Goal: Information Seeking & Learning: Learn about a topic

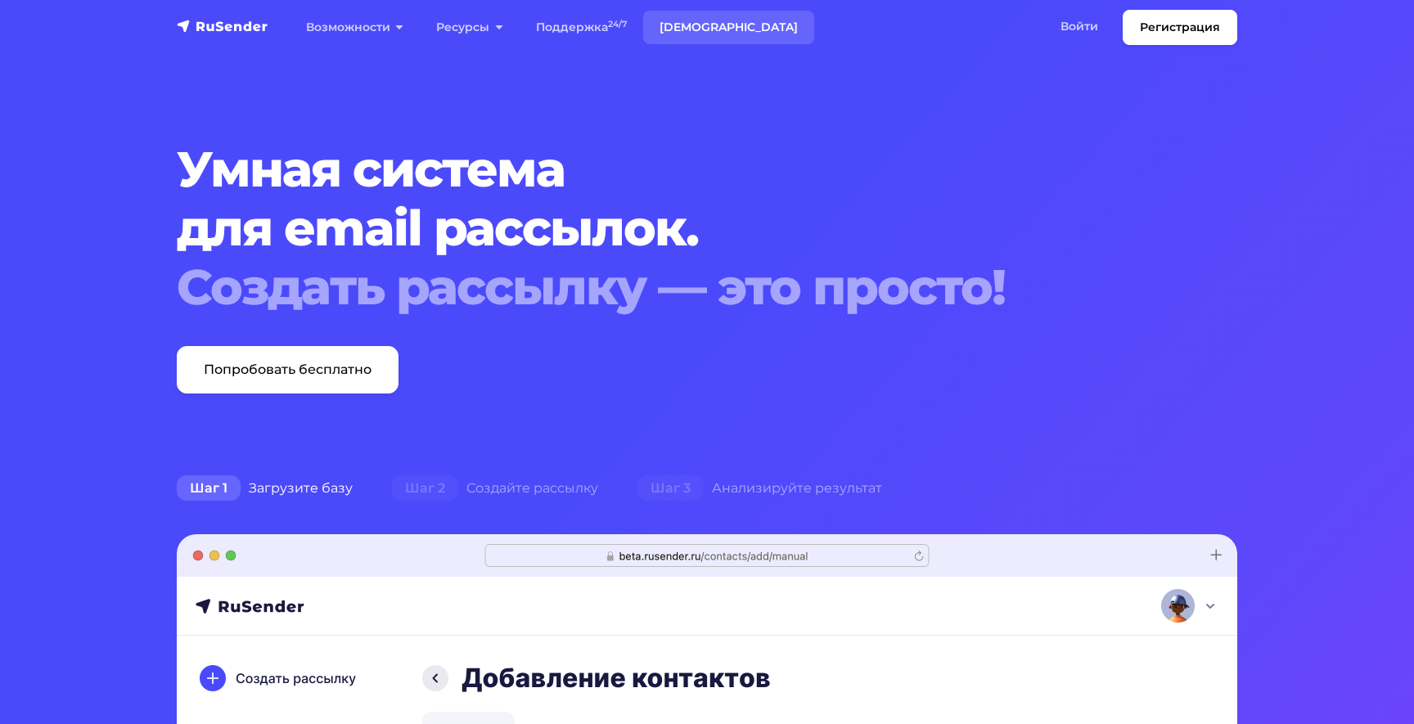
click at [685, 29] on link "[DEMOGRAPHIC_DATA]" at bounding box center [728, 28] width 171 height 34
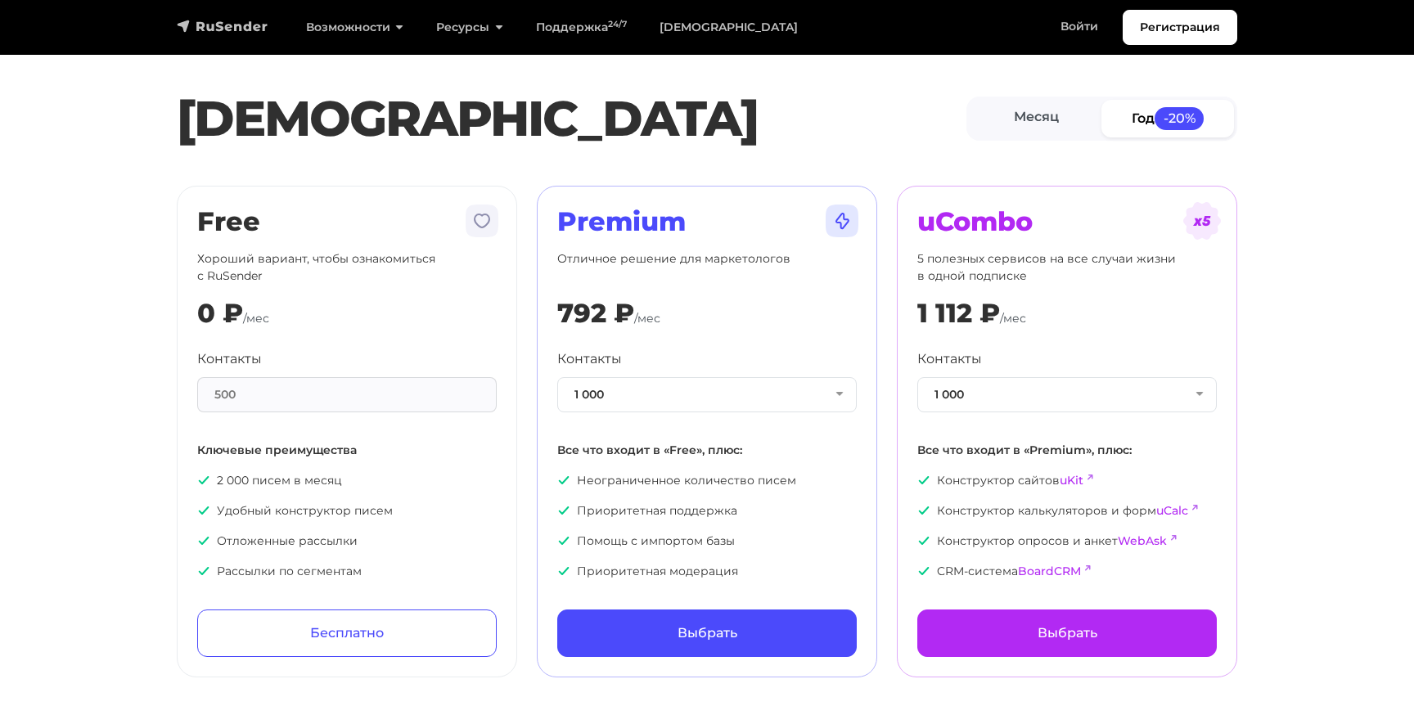
click at [250, 29] on img "navbar" at bounding box center [223, 26] width 92 height 16
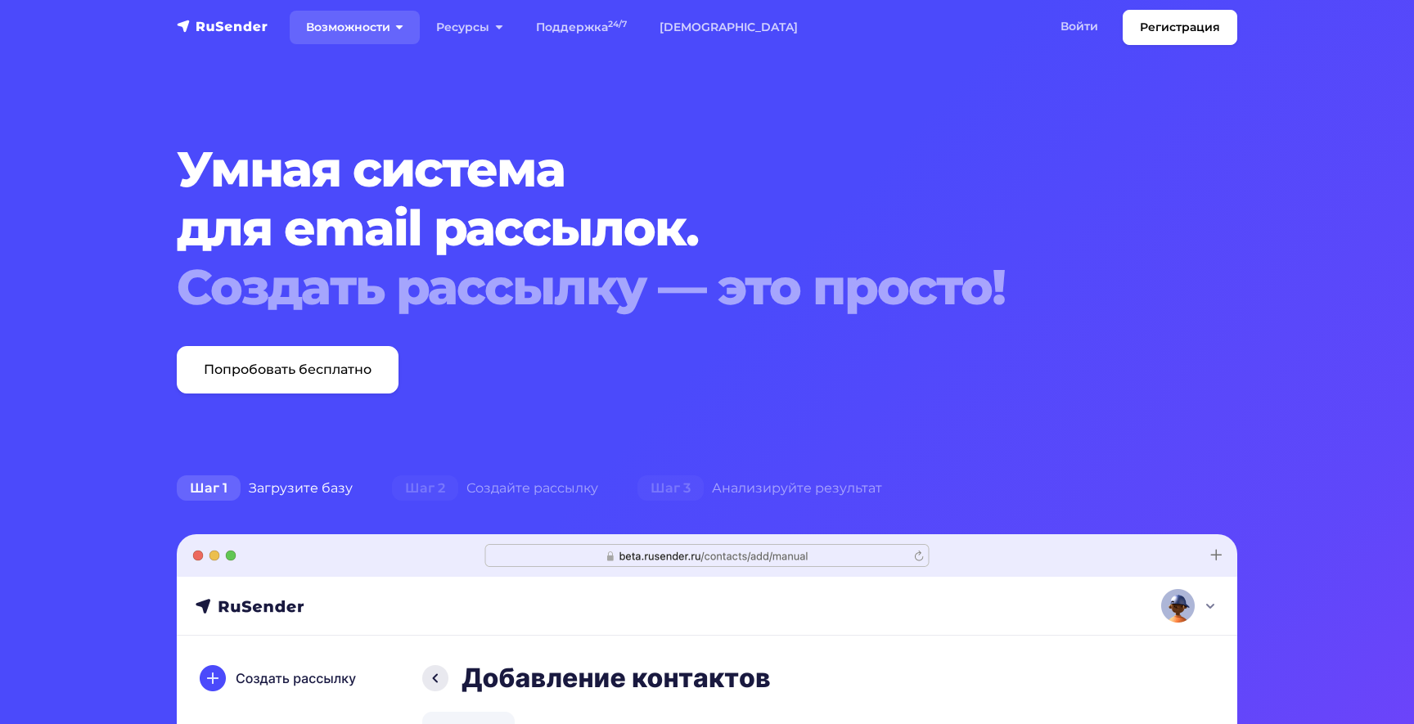
click at [393, 25] on link "Возможности" at bounding box center [355, 28] width 130 height 34
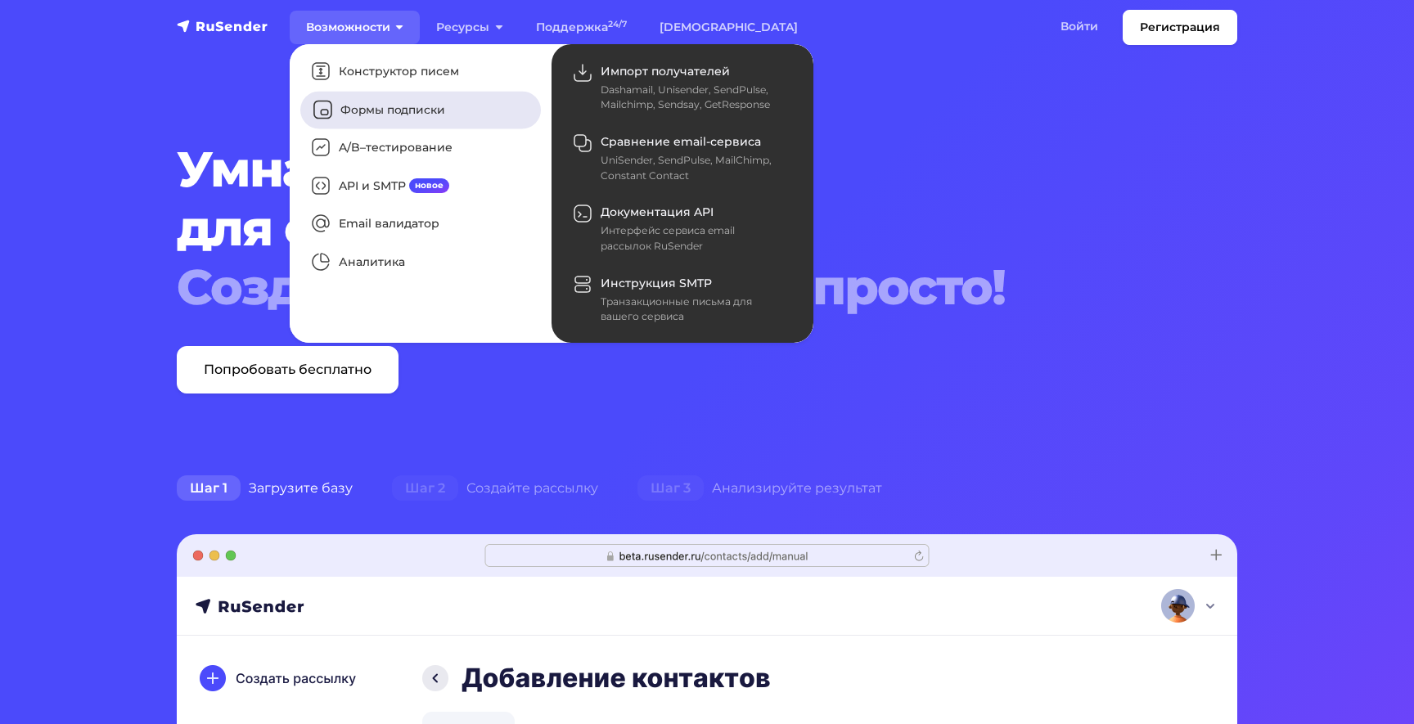
click at [393, 104] on link "Формы подписки" at bounding box center [420, 110] width 241 height 38
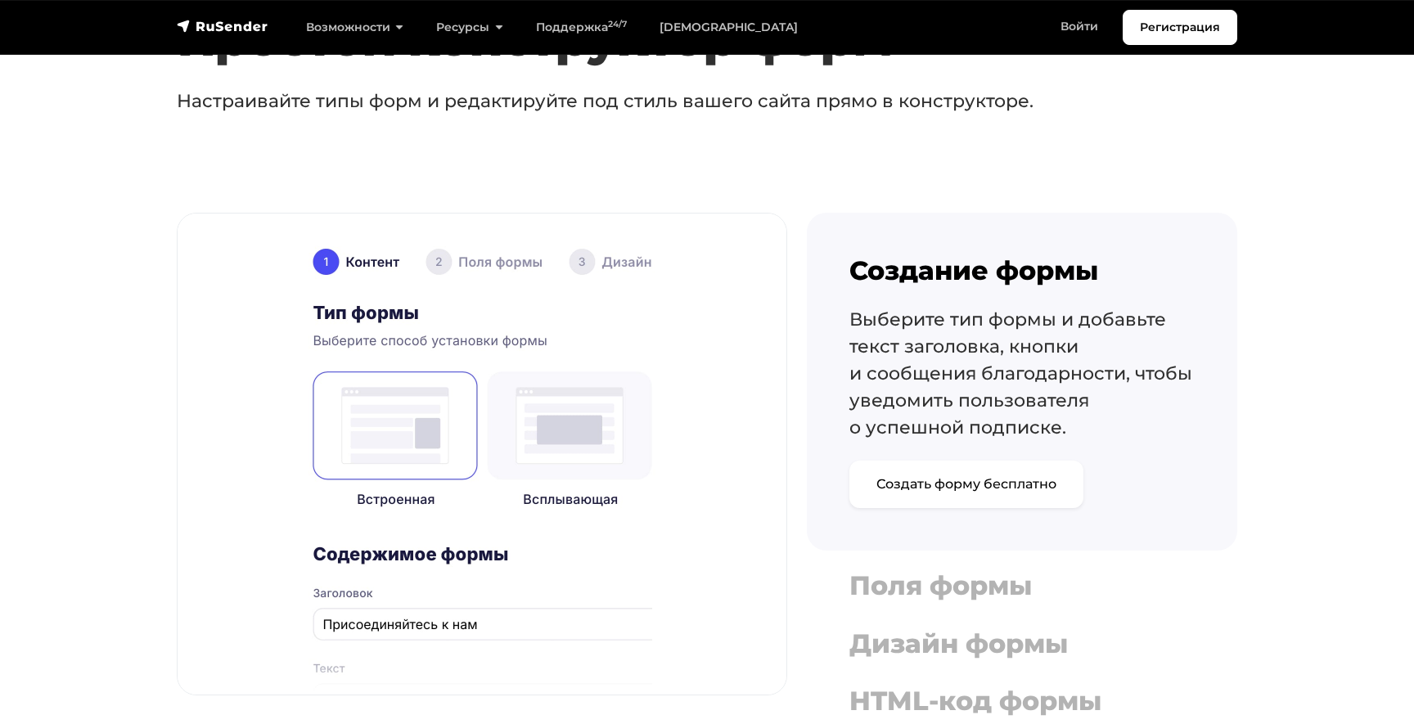
scroll to position [1282, 0]
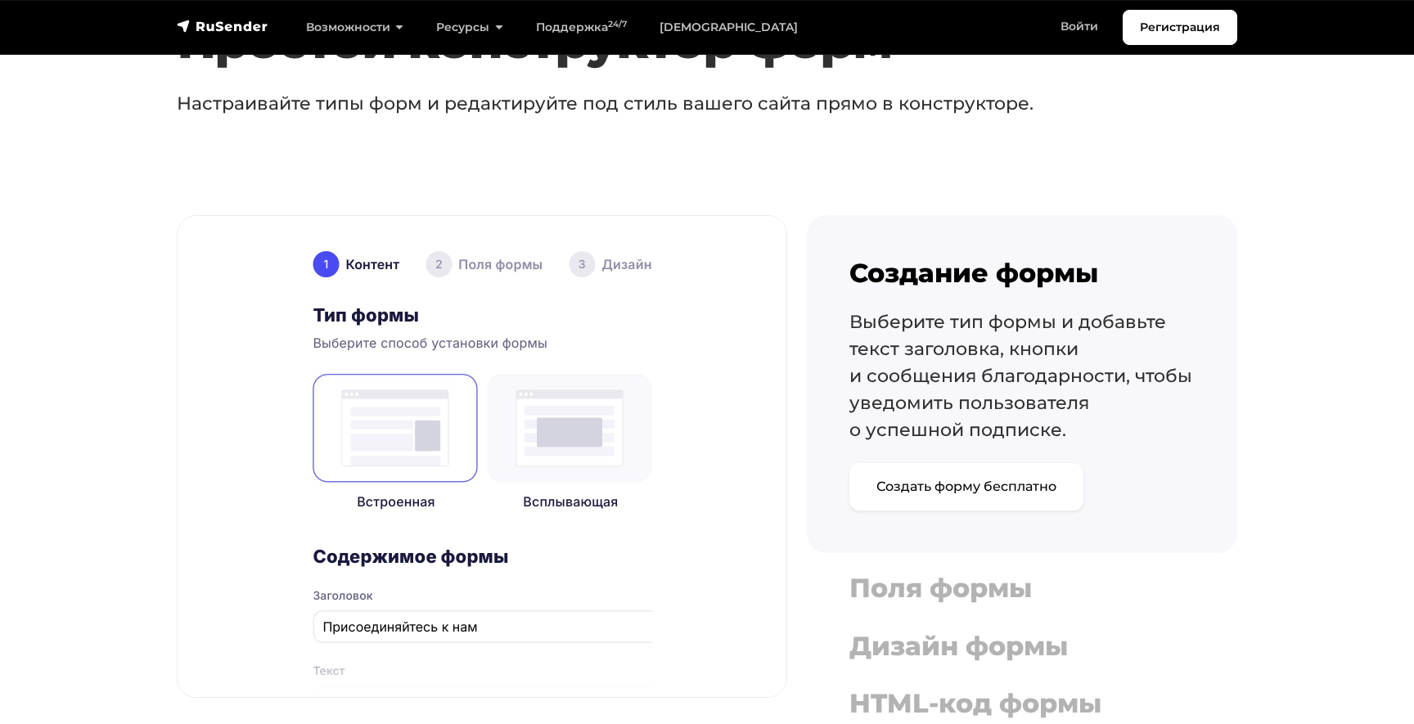
click at [555, 437] on img at bounding box center [482, 456] width 609 height 481
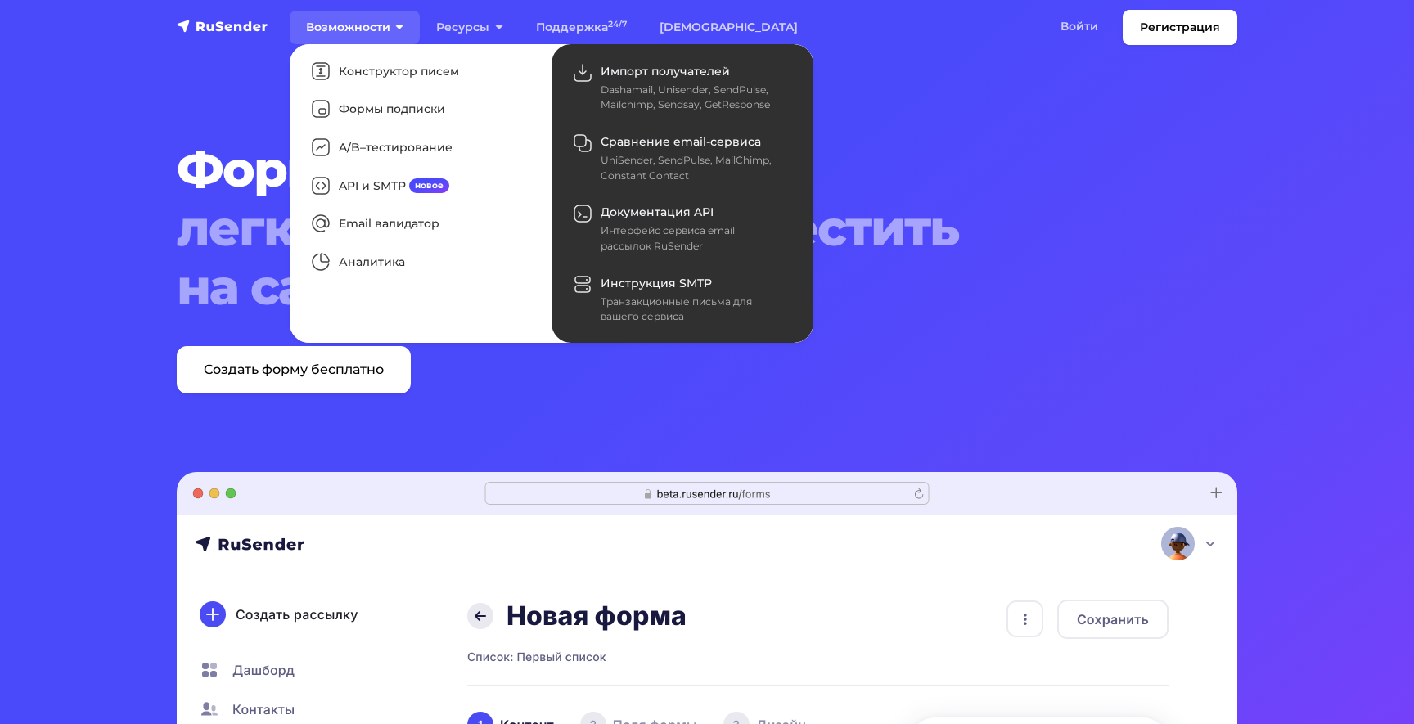
click at [379, 32] on link "Возможности" at bounding box center [355, 28] width 130 height 34
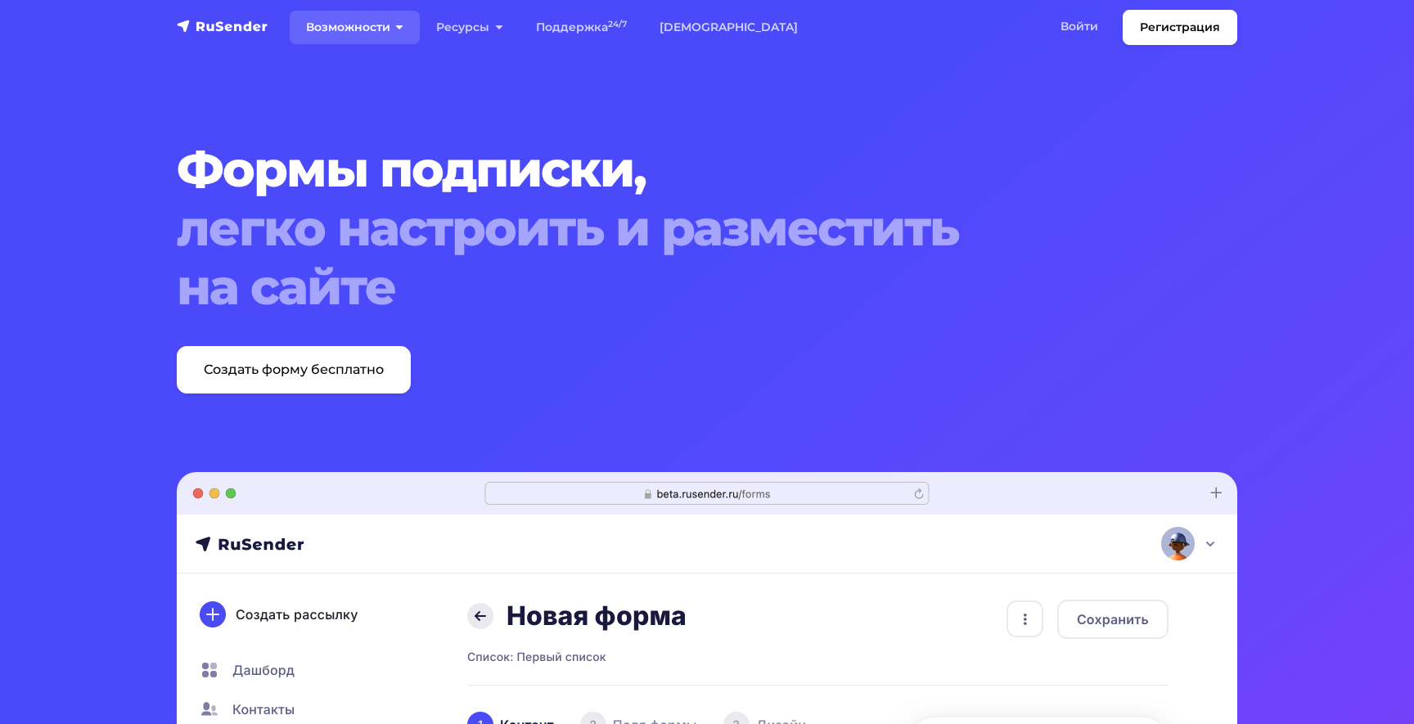
click at [379, 32] on link "Возможности" at bounding box center [355, 28] width 130 height 34
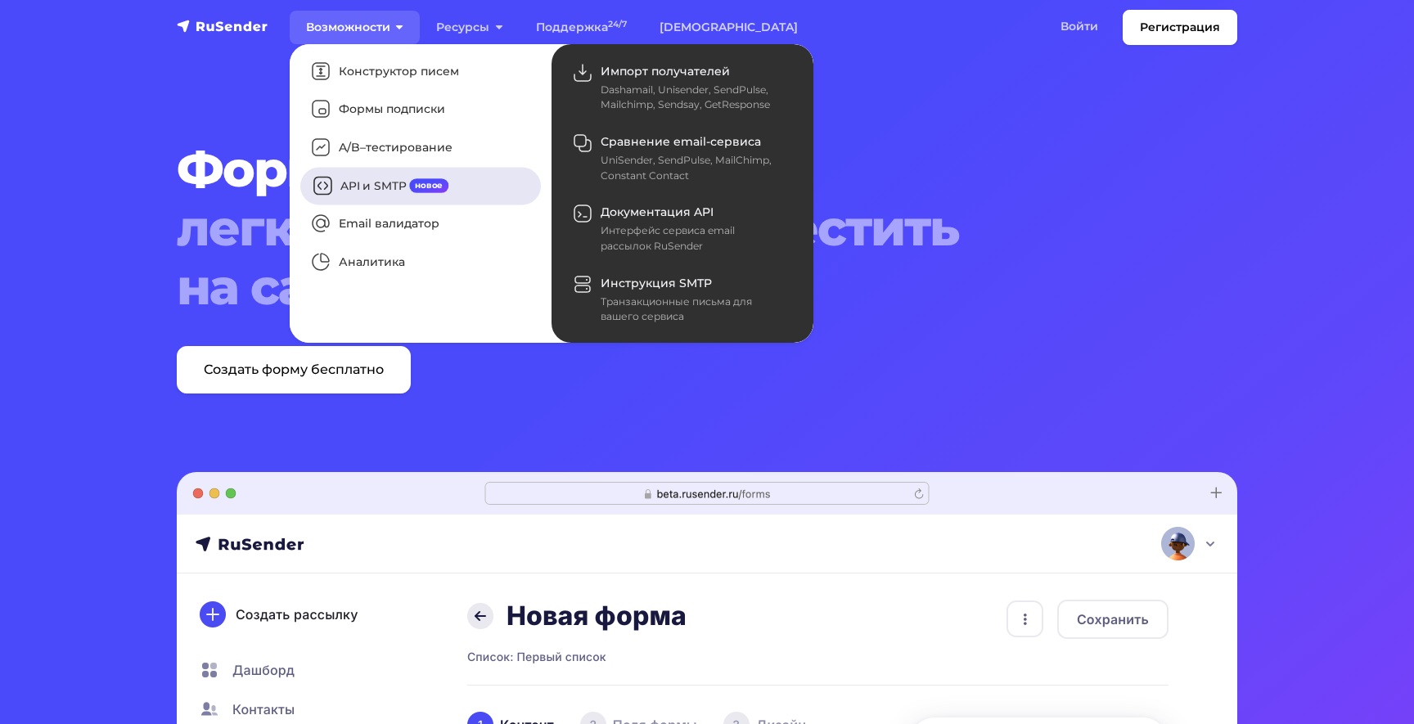
click at [403, 189] on link "API и SMTP новое" at bounding box center [420, 186] width 241 height 38
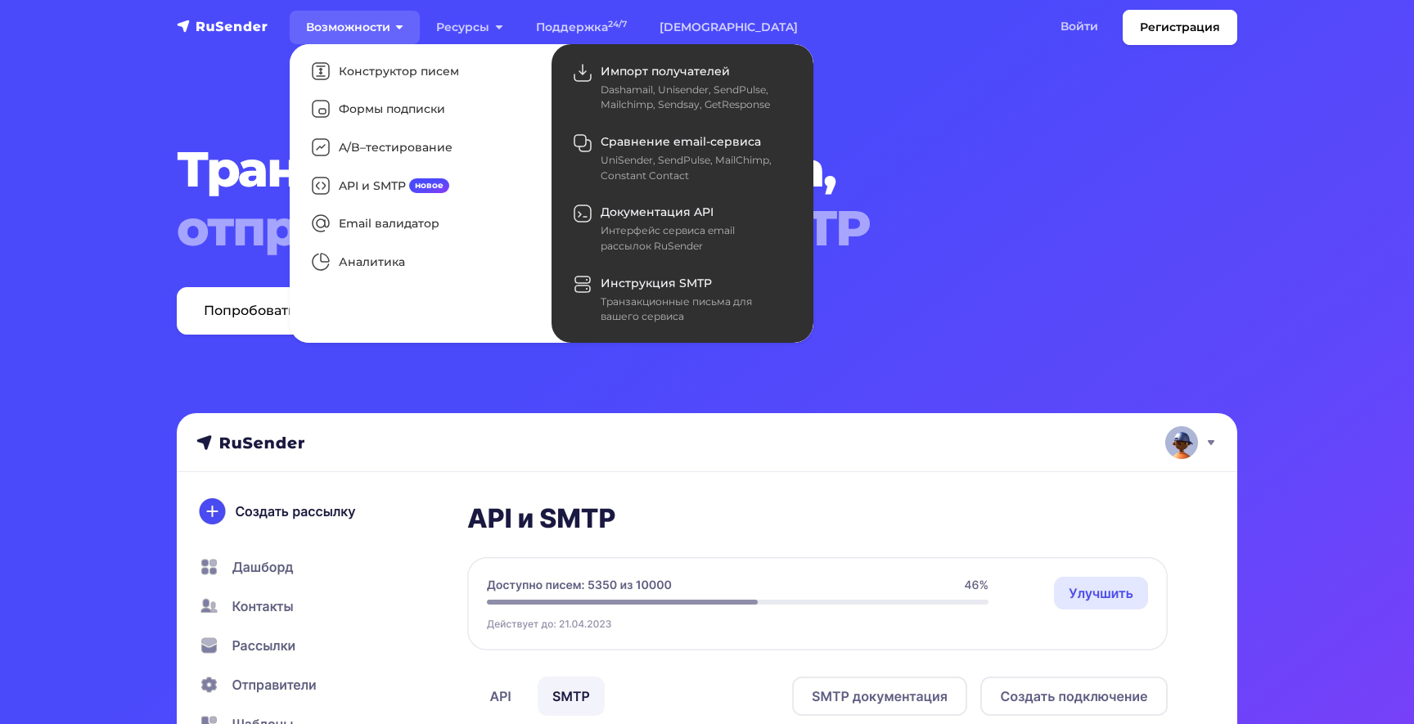
click at [351, 33] on link "Возможности" at bounding box center [355, 28] width 130 height 34
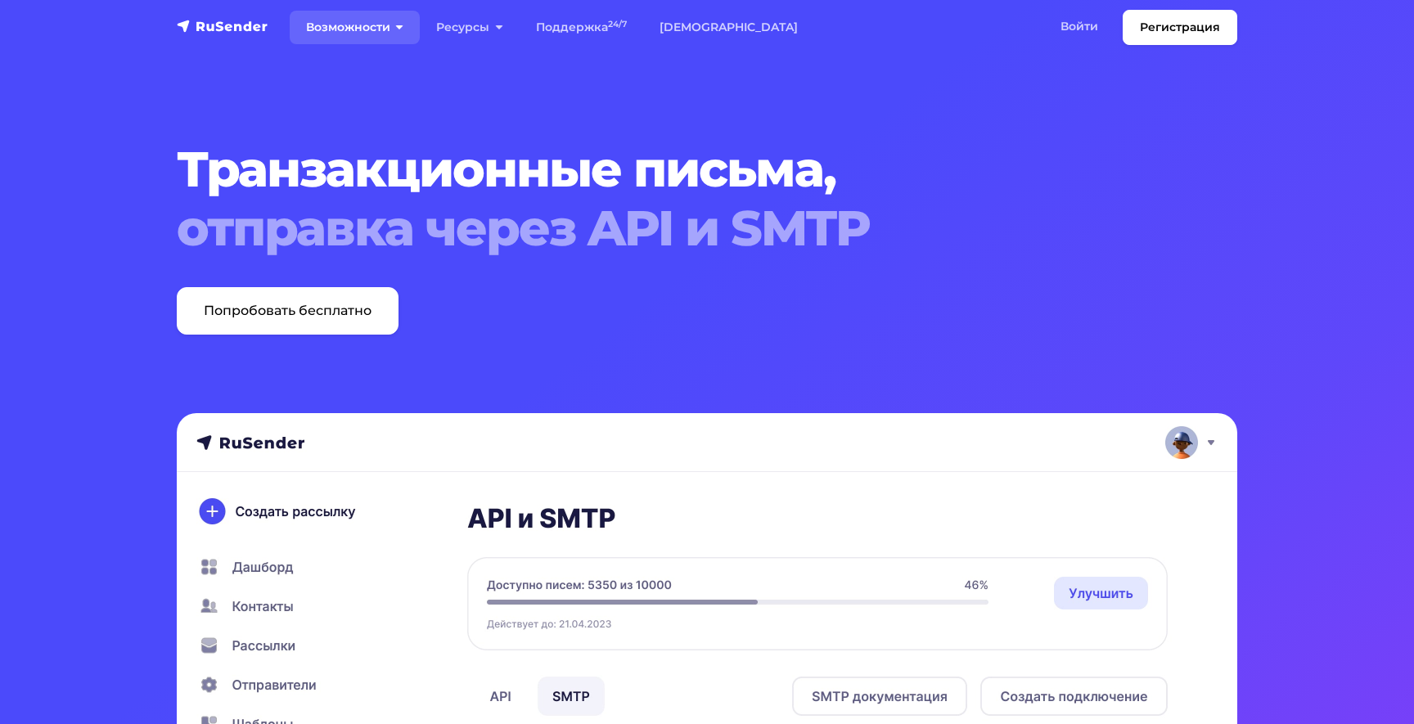
click at [351, 33] on link "Возможности" at bounding box center [355, 28] width 130 height 34
click at [207, 23] on img "navbar" at bounding box center [223, 26] width 92 height 16
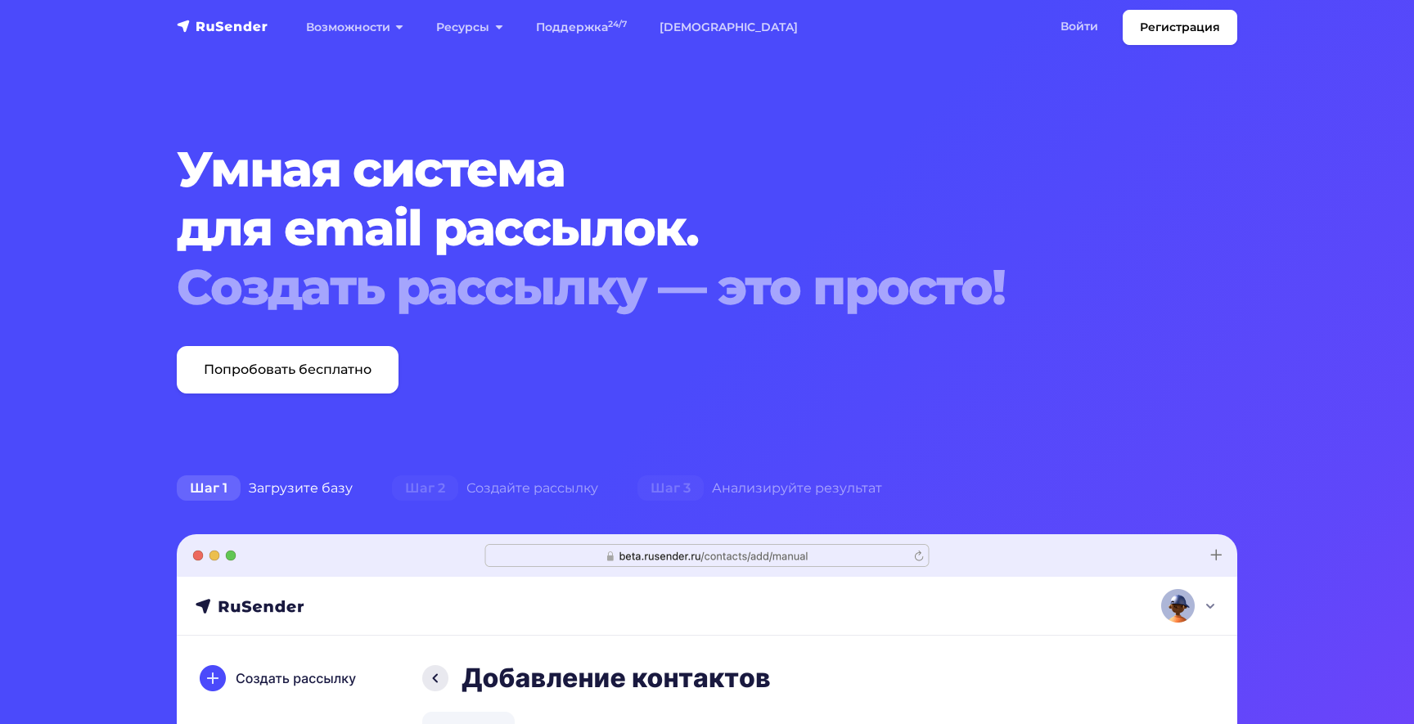
click at [207, 23] on img "navbar" at bounding box center [223, 26] width 92 height 16
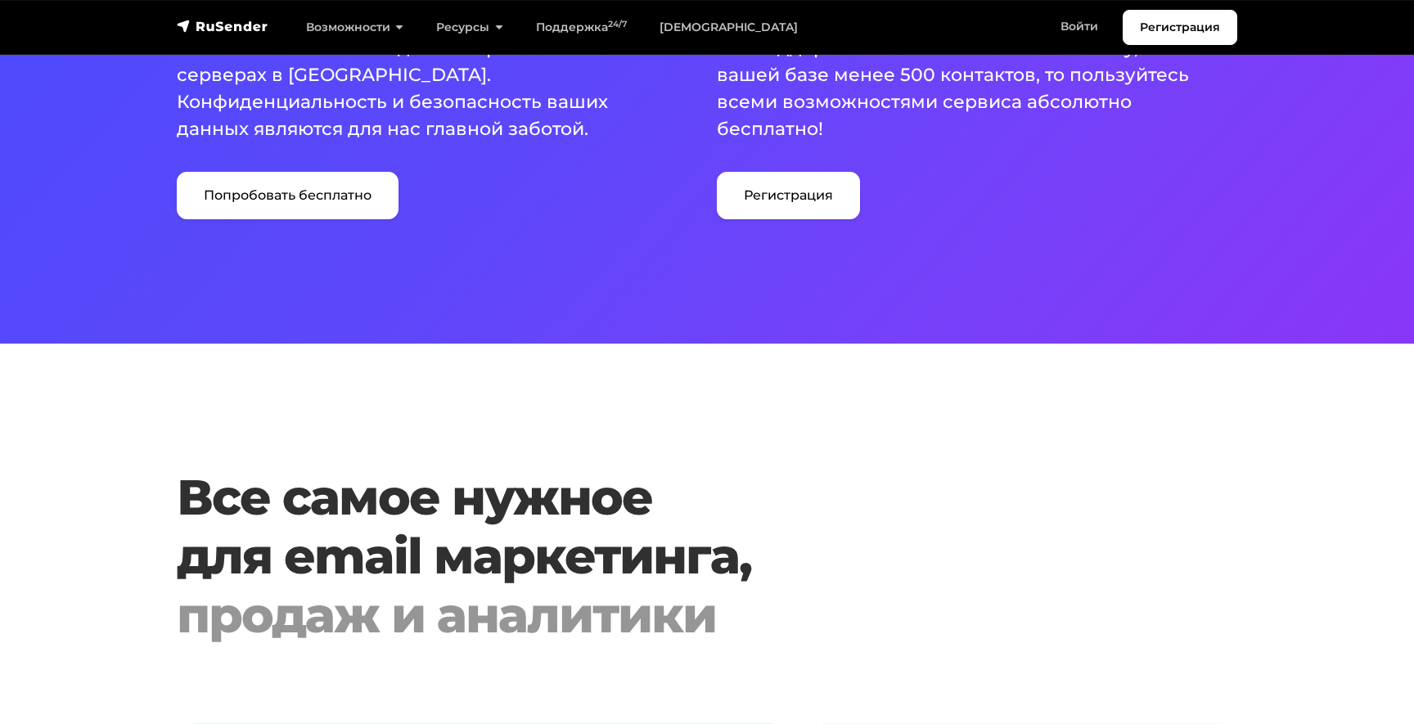
scroll to position [1227, 0]
